Goal: Navigation & Orientation: Find specific page/section

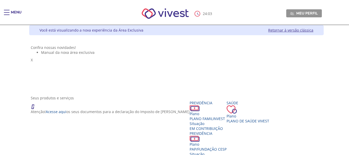
click at [4, 14] on div "Main header" at bounding box center [7, 15] width 6 height 10
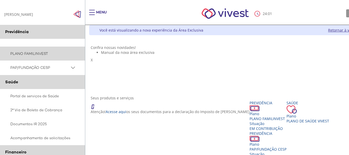
click at [35, 55] on link "PLANO FAMILINVEST" at bounding box center [42, 54] width 85 height 14
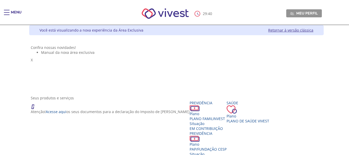
click at [301, 30] on link "Retornar à versão clássica" at bounding box center [290, 30] width 45 height 5
